Goal: Transaction & Acquisition: Purchase product/service

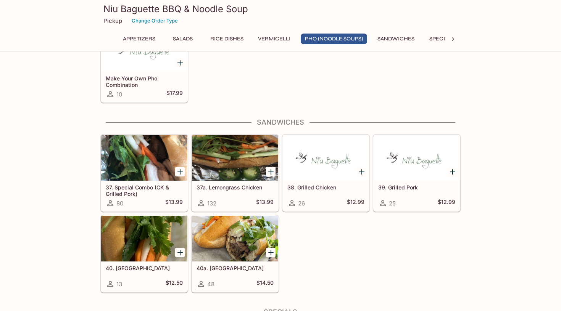
scroll to position [1059, 0]
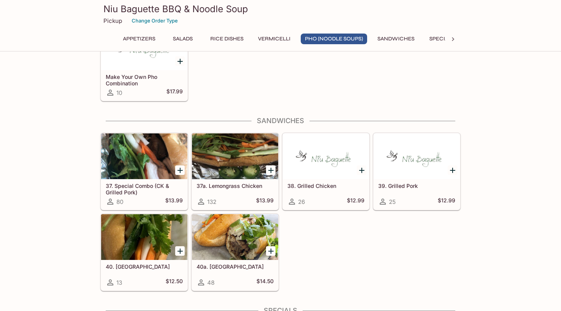
click at [230, 162] on div at bounding box center [235, 156] width 86 height 46
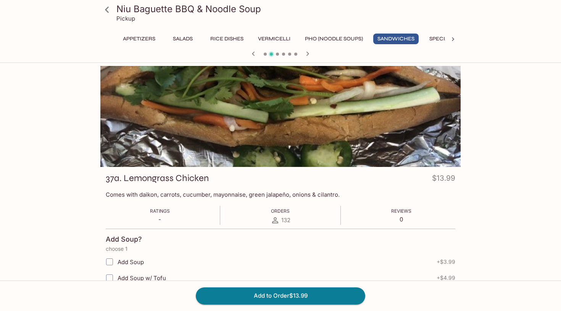
click at [440, 38] on button "Specials" at bounding box center [441, 39] width 34 height 11
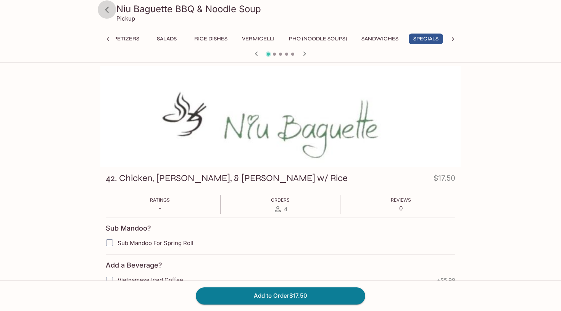
click at [106, 11] on icon at bounding box center [107, 9] width 4 height 6
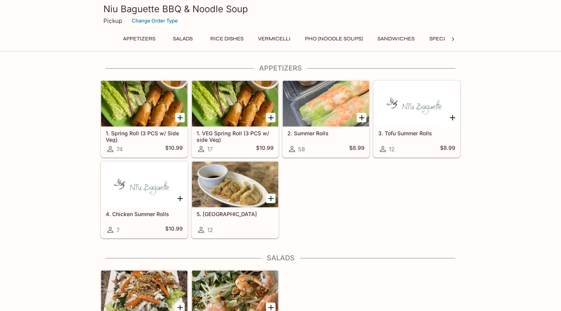
click at [106, 11] on h3 "Niu Baguette BBQ & Noodle Soup" at bounding box center [280, 9] width 354 height 12
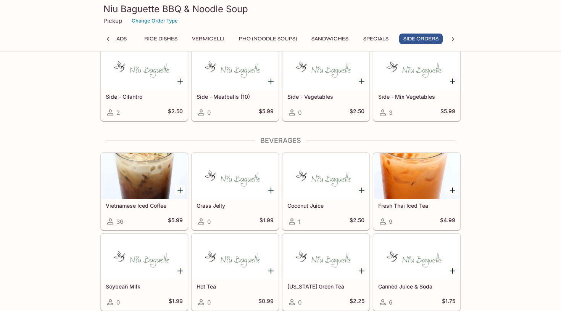
scroll to position [1689, 0]
